Goal: Task Accomplishment & Management: Use online tool/utility

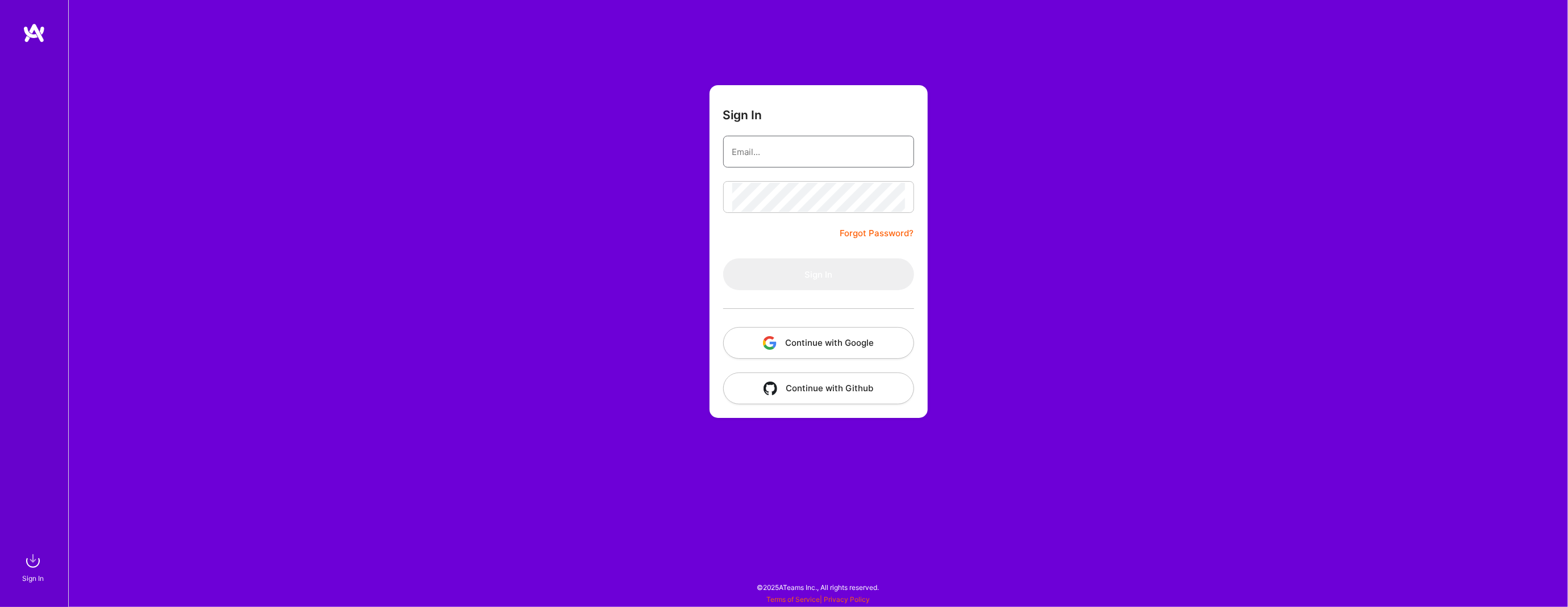
click at [756, 158] on input "email" at bounding box center [819, 152] width 173 height 29
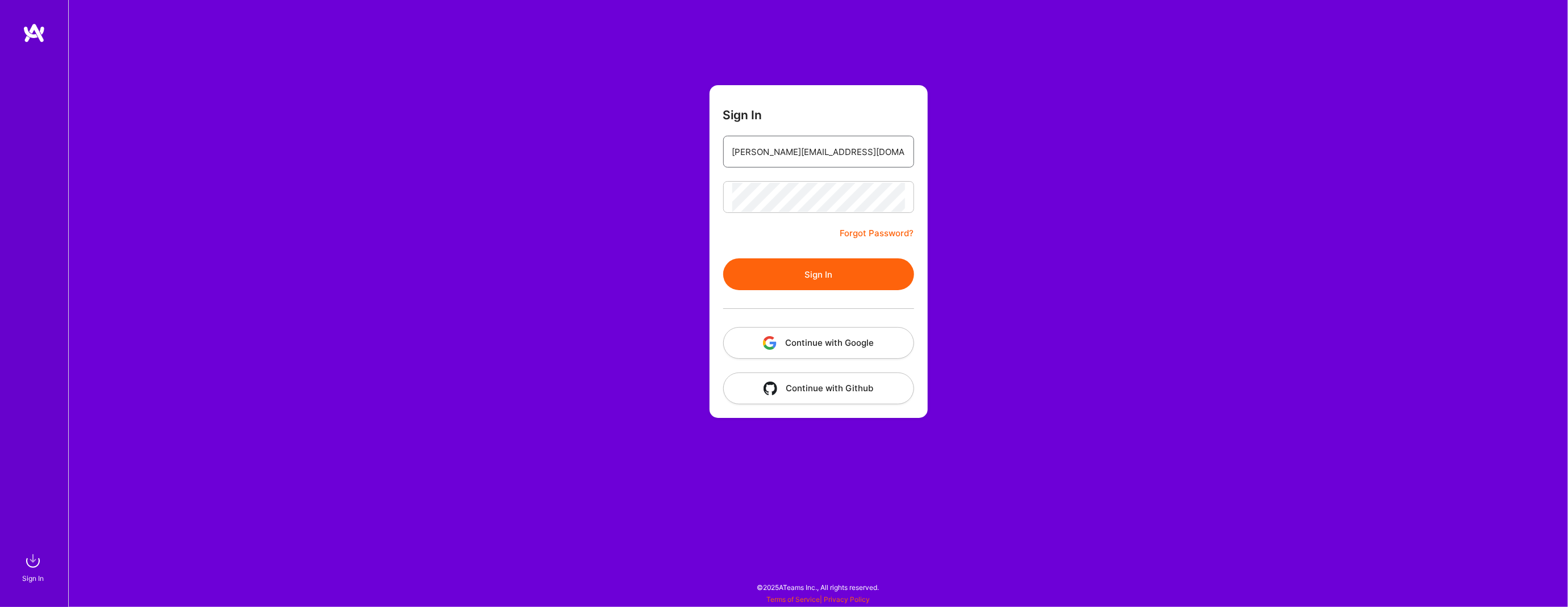
type input "[PERSON_NAME][EMAIL_ADDRESS][DOMAIN_NAME]"
click at [756, 276] on button "Sign In" at bounding box center [819, 274] width 191 height 32
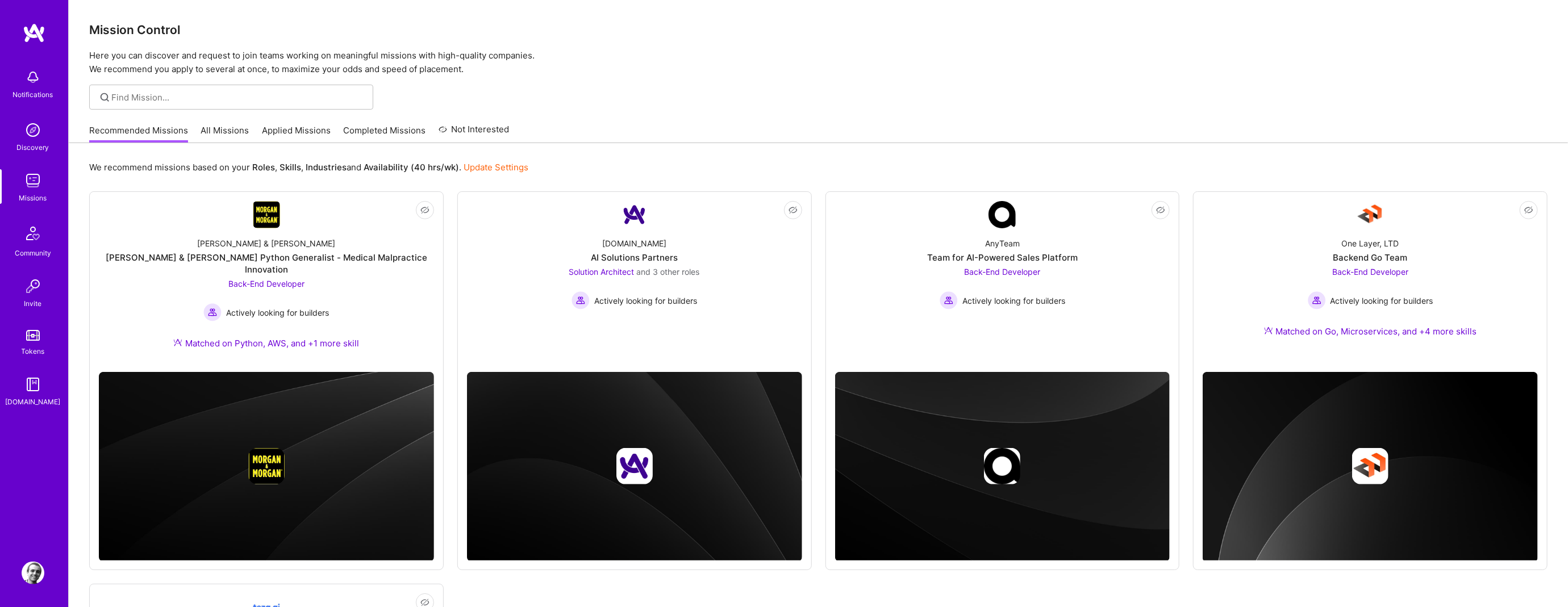
click at [200, 130] on div "Recommended Missions All Missions Applied Missions Completed Missions Not Inter…" at bounding box center [299, 130] width 421 height 24
click at [222, 133] on link "All Missions" at bounding box center [225, 133] width 48 height 19
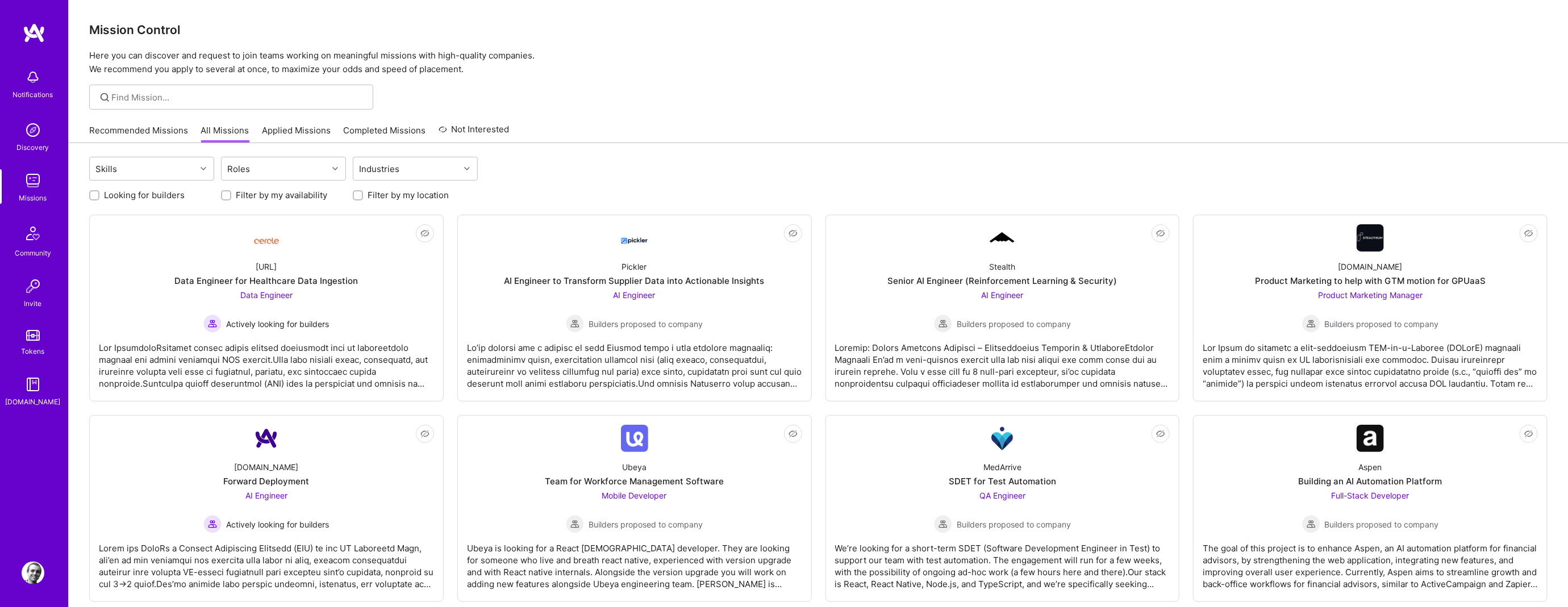
click at [97, 192] on input "Looking for builders" at bounding box center [95, 195] width 8 height 8
checkbox input "true"
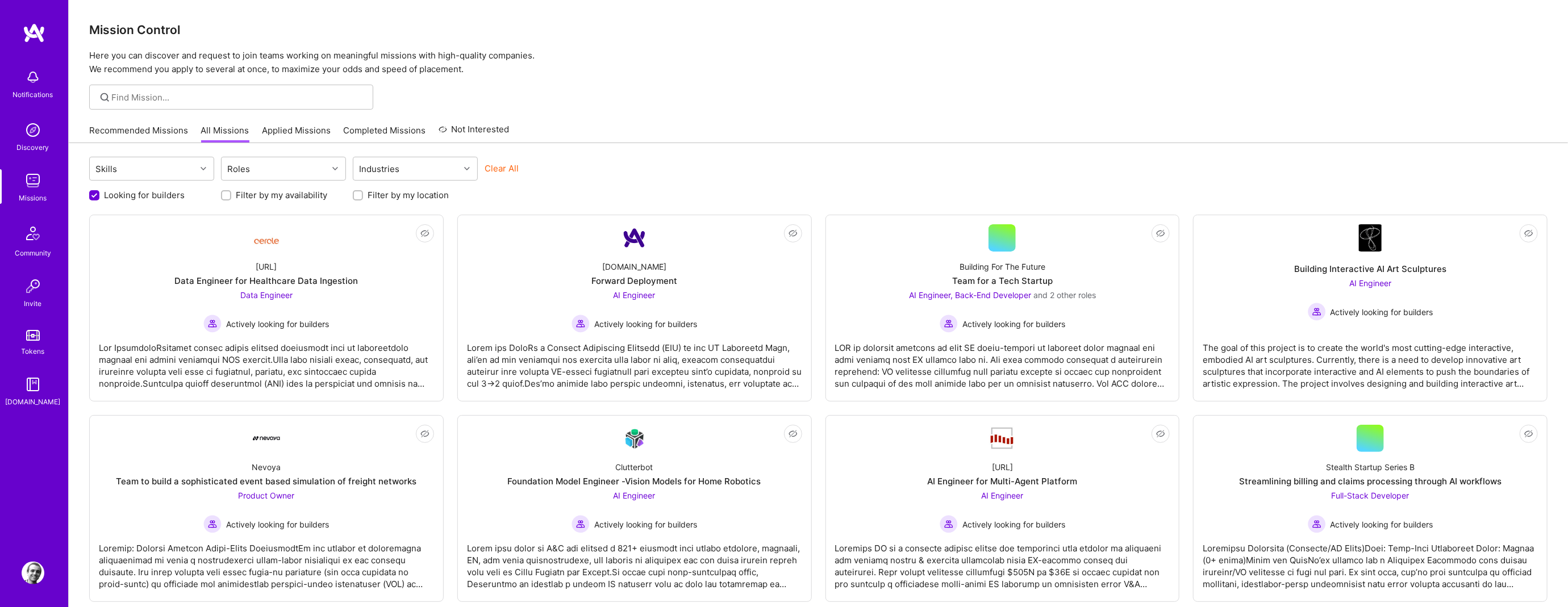
click at [354, 196] on div at bounding box center [358, 195] width 10 height 10
click at [357, 192] on input "Filter by my location" at bounding box center [359, 195] width 8 height 8
checkbox input "true"
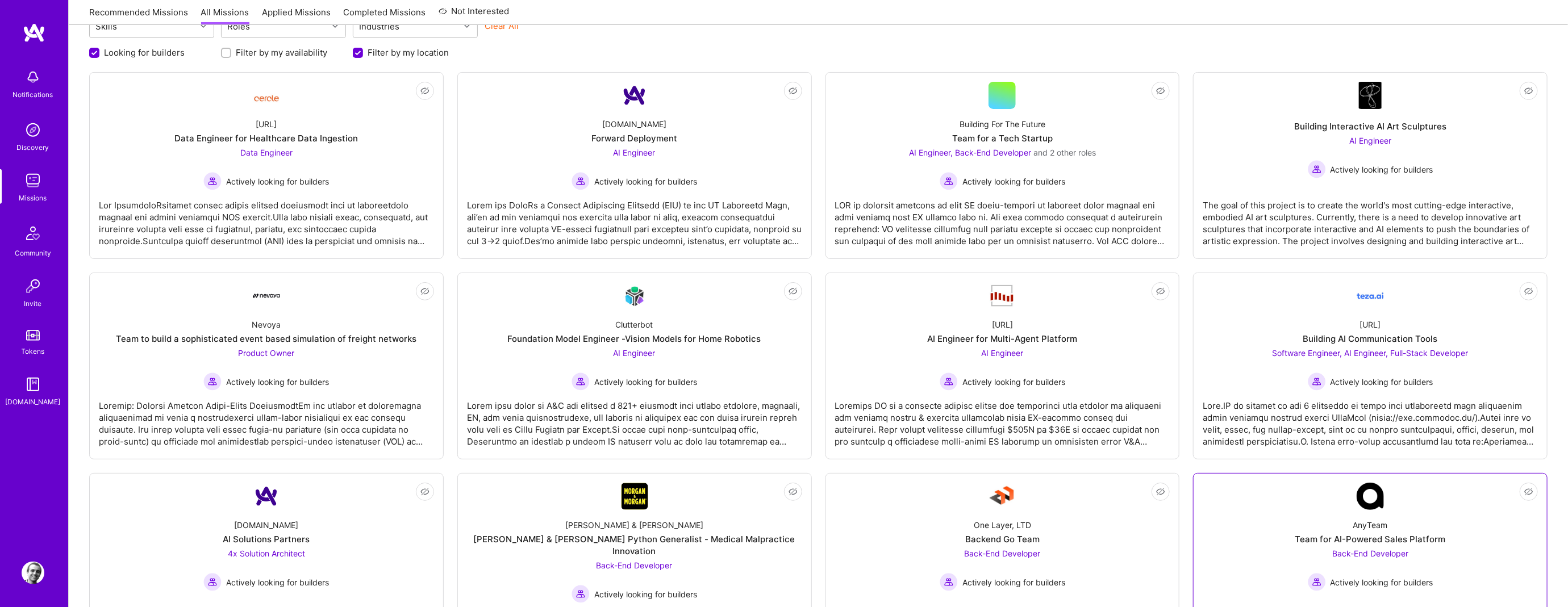
scroll to position [139, 0]
